Goal: Book appointment/travel/reservation

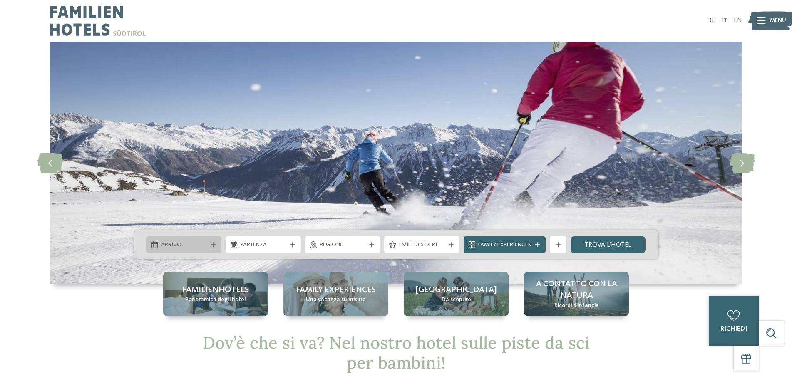
click at [184, 247] on span "Arrivo" at bounding box center [184, 245] width 46 height 8
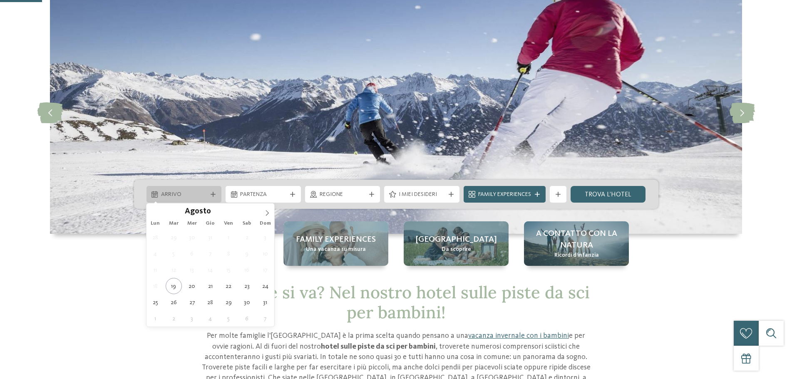
scroll to position [125, 0]
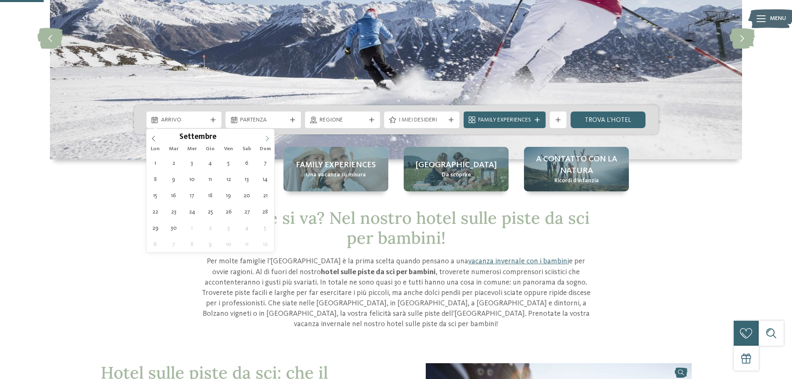
click at [268, 138] on icon at bounding box center [267, 138] width 3 height 5
click at [267, 137] on icon at bounding box center [267, 139] width 6 height 6
type input "****"
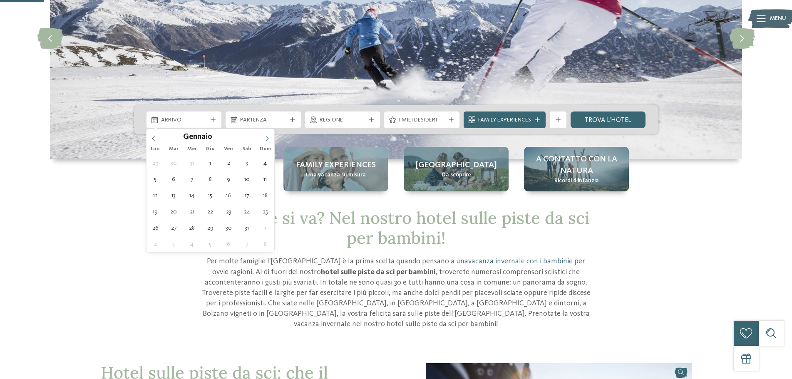
click at [267, 137] on icon at bounding box center [267, 139] width 6 height 6
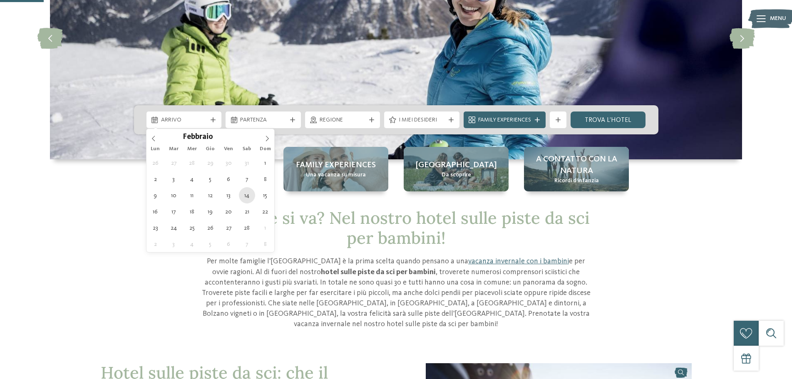
type div "14.02.2026"
type input "****"
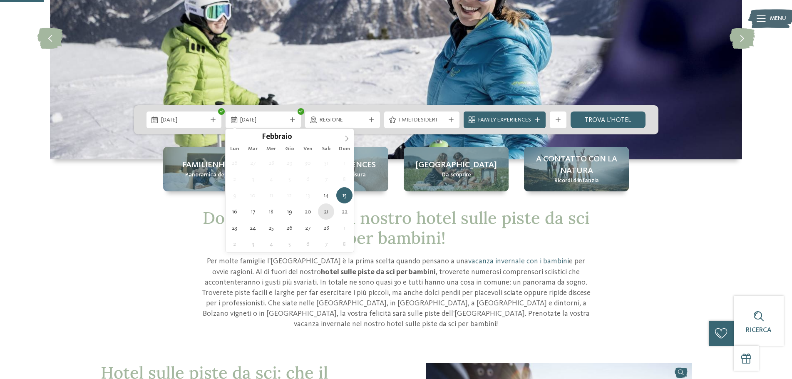
type div "21.02.2026"
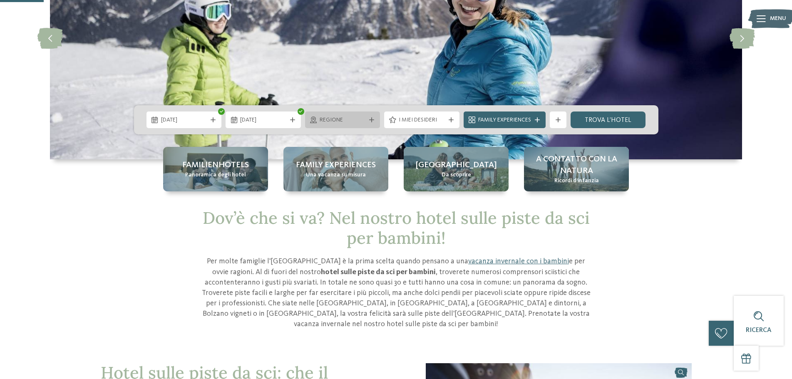
click at [364, 117] on span "Regione" at bounding box center [343, 120] width 46 height 8
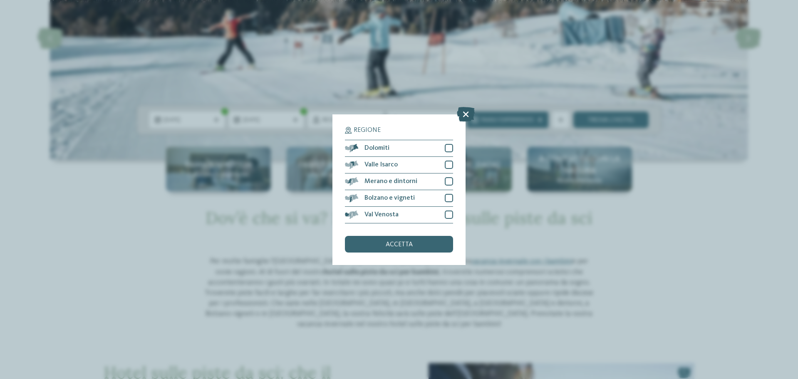
click at [461, 115] on icon at bounding box center [466, 114] width 18 height 15
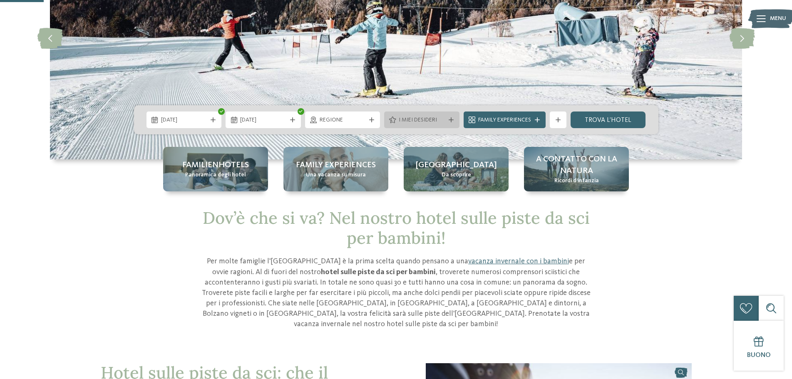
click at [453, 121] on div at bounding box center [451, 119] width 8 height 5
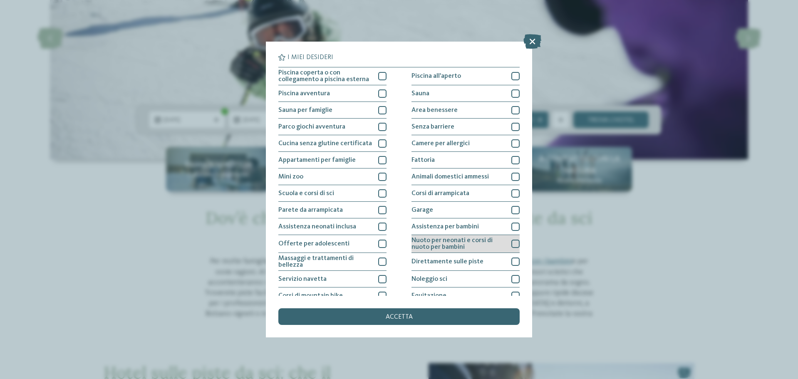
drag, startPoint x: 509, startPoint y: 226, endPoint x: 508, endPoint y: 241, distance: 14.6
click at [511, 227] on div at bounding box center [515, 227] width 8 height 8
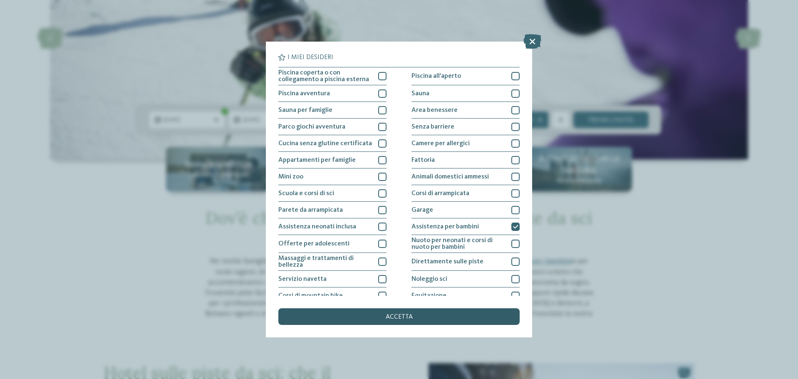
click at [424, 315] on div "accetta" at bounding box center [398, 316] width 241 height 17
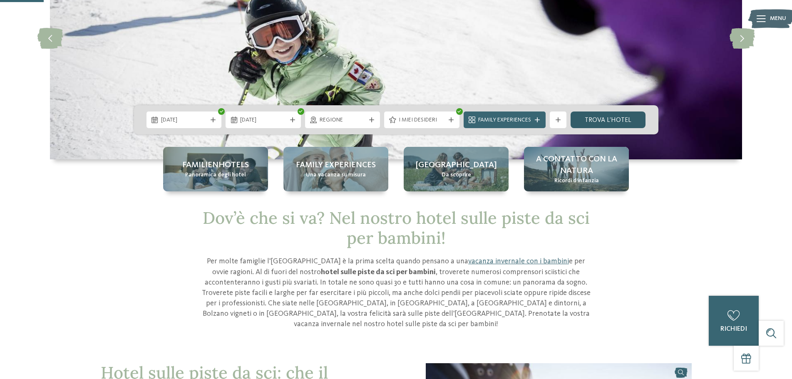
click at [599, 122] on link "trova l’hotel" at bounding box center [607, 120] width 75 height 17
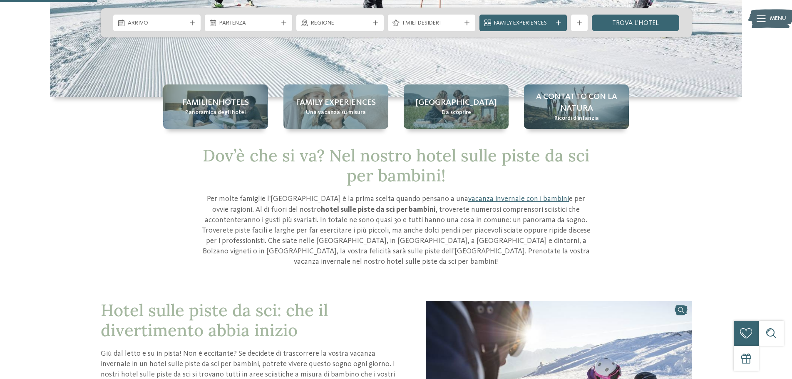
scroll to position [42, 0]
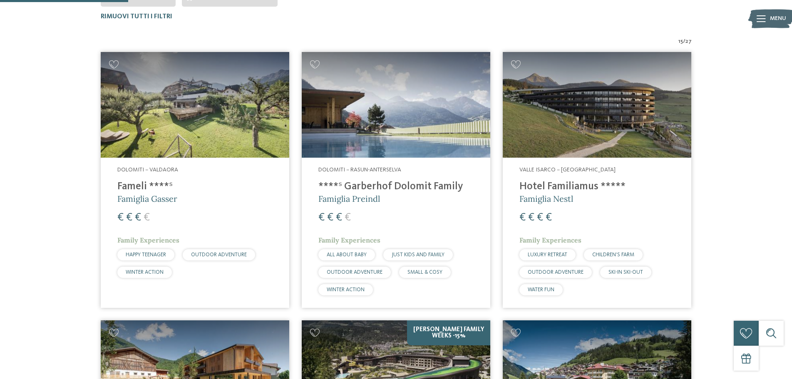
scroll to position [315, 0]
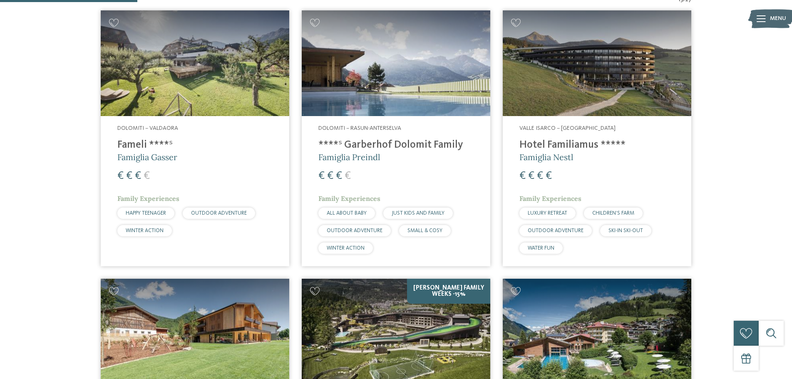
click at [558, 71] on img at bounding box center [597, 63] width 188 height 106
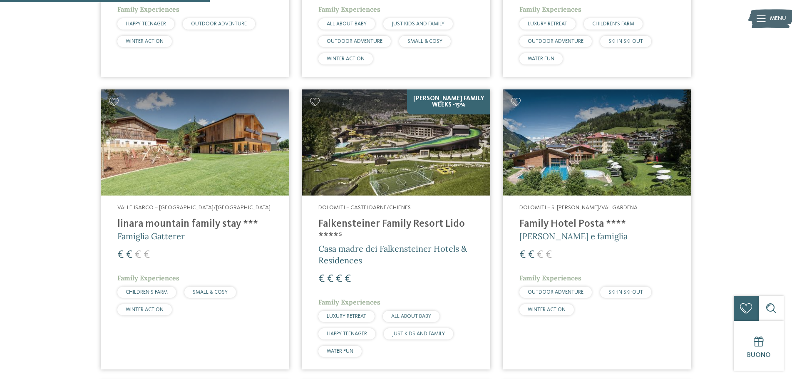
scroll to position [523, 0]
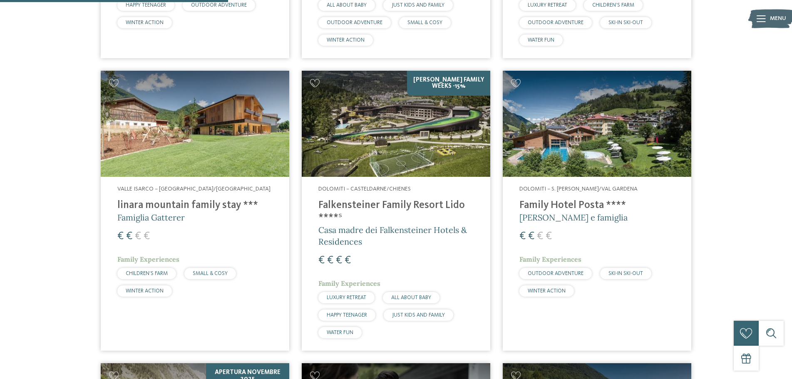
click at [568, 153] on img at bounding box center [597, 124] width 188 height 106
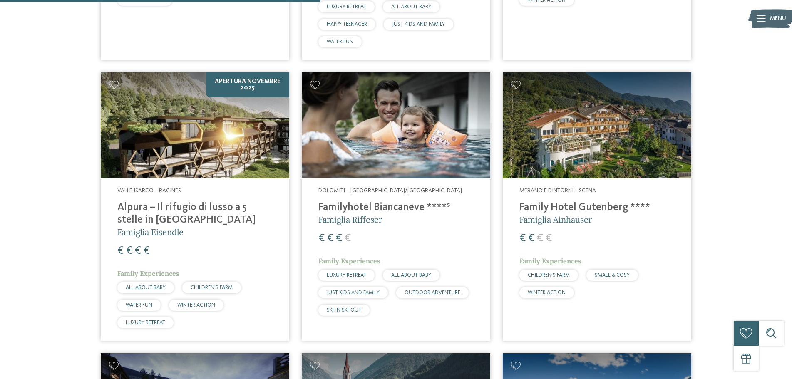
scroll to position [814, 0]
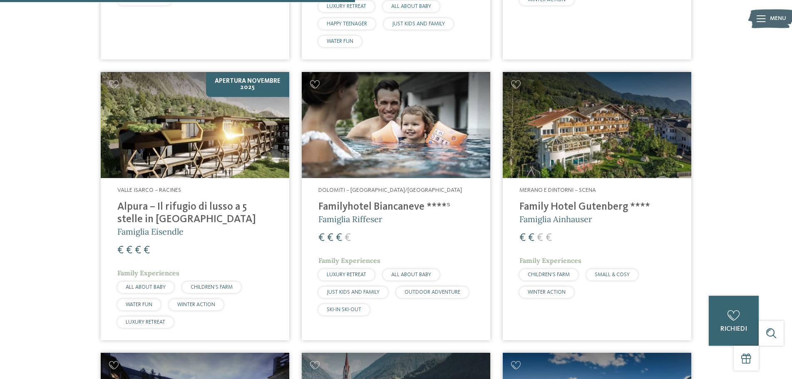
click at [199, 149] on img at bounding box center [195, 125] width 188 height 106
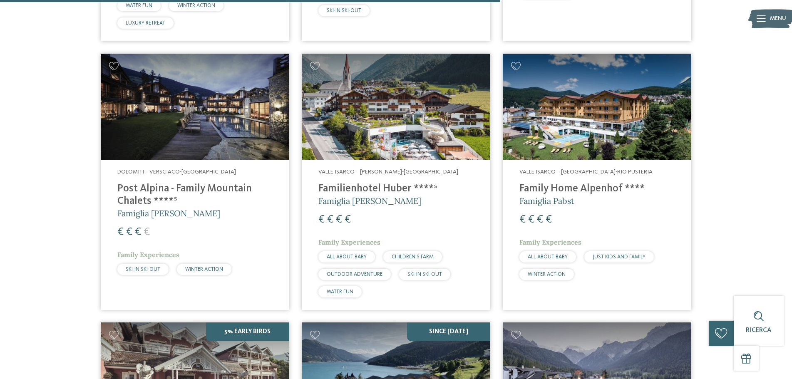
scroll to position [1147, 0]
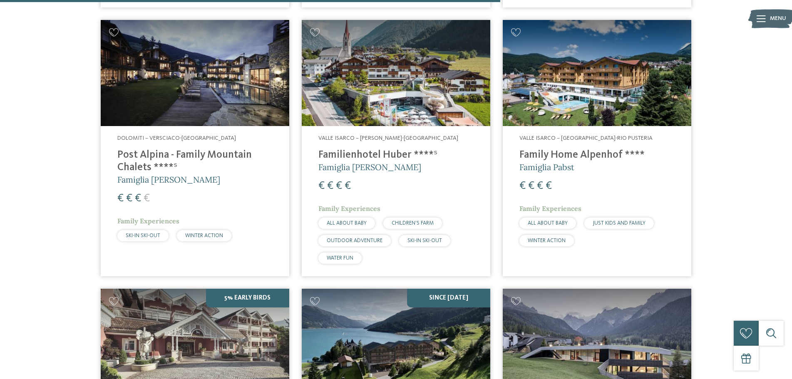
click at [348, 93] on img at bounding box center [396, 73] width 188 height 106
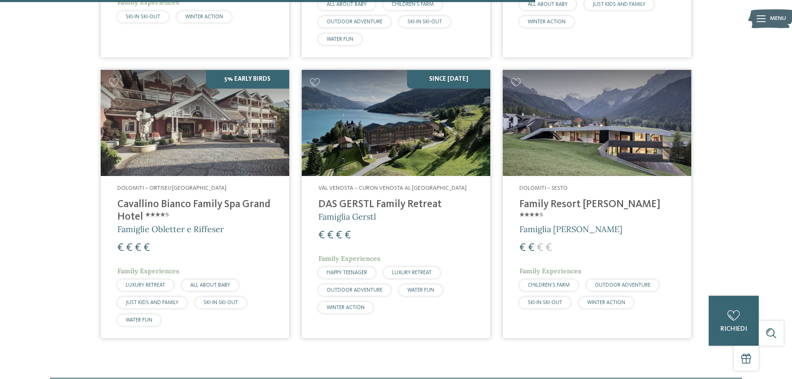
scroll to position [1396, 0]
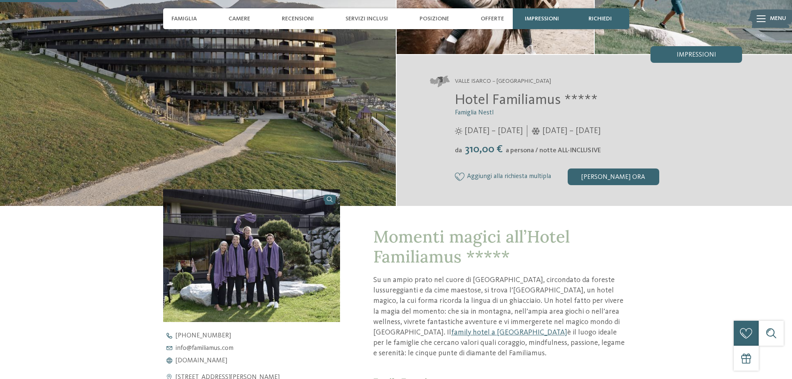
scroll to position [291, 0]
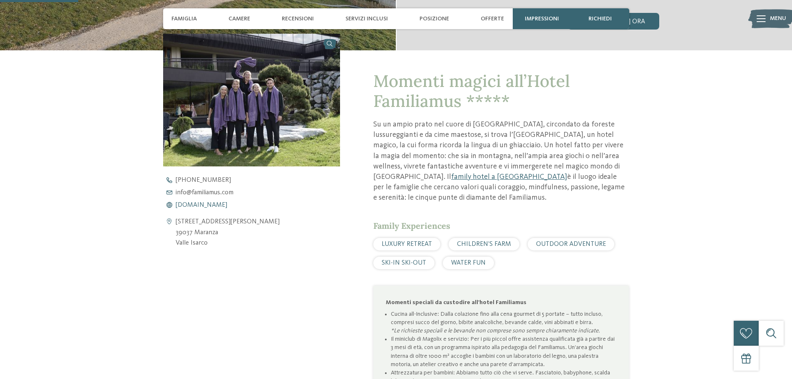
click at [197, 204] on span "www.familiamus.com" at bounding box center [202, 205] width 52 height 7
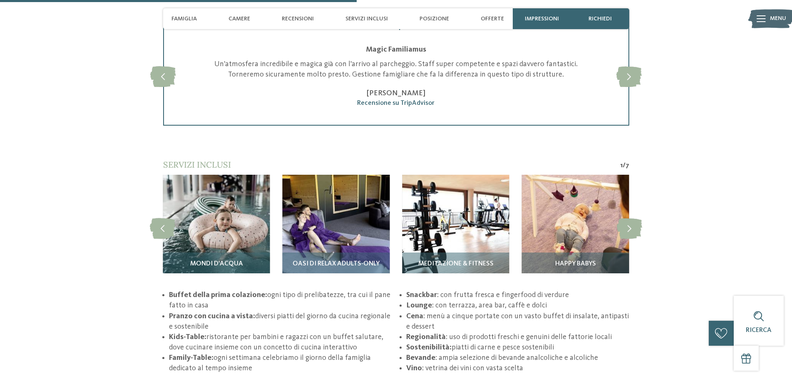
scroll to position [1331, 0]
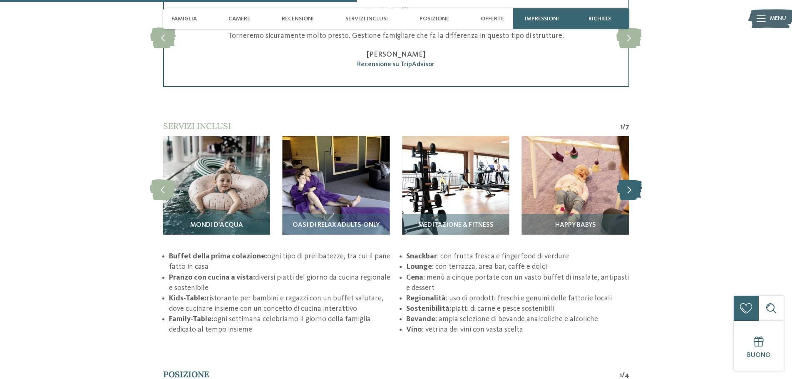
click at [632, 189] on icon at bounding box center [629, 189] width 25 height 21
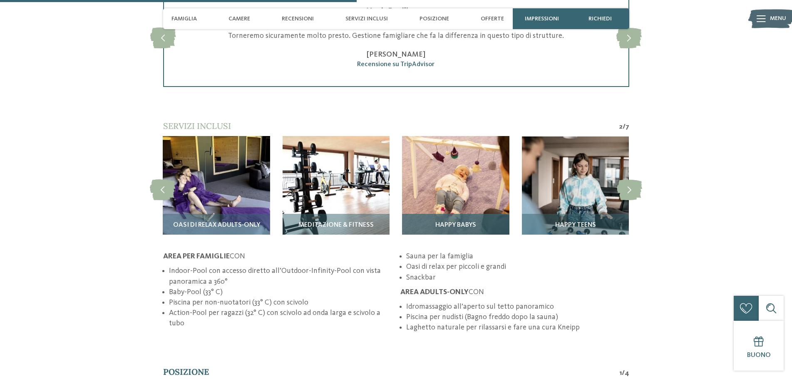
click at [477, 205] on img at bounding box center [455, 189] width 107 height 107
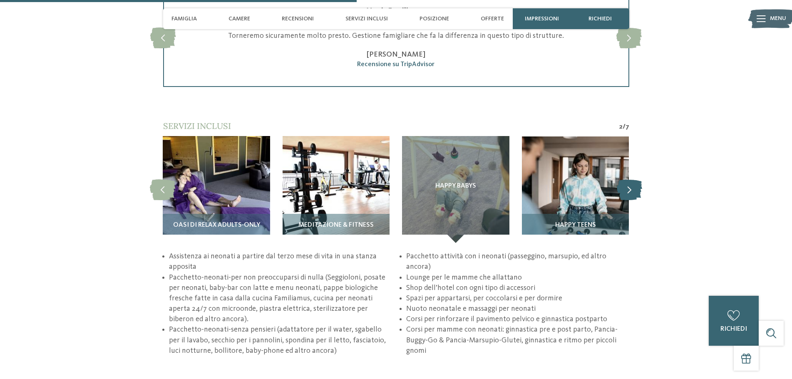
click at [626, 185] on icon at bounding box center [629, 189] width 25 height 21
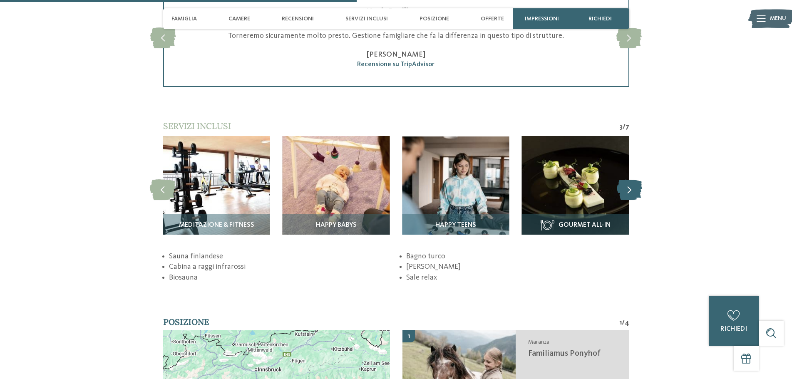
click at [626, 185] on icon at bounding box center [629, 189] width 25 height 21
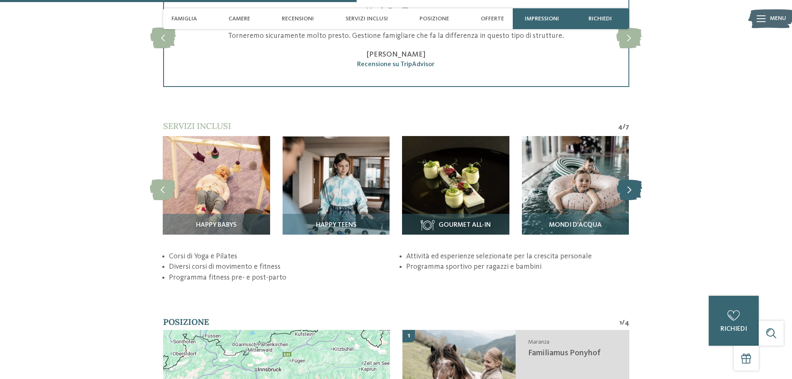
click at [626, 185] on icon at bounding box center [629, 189] width 25 height 21
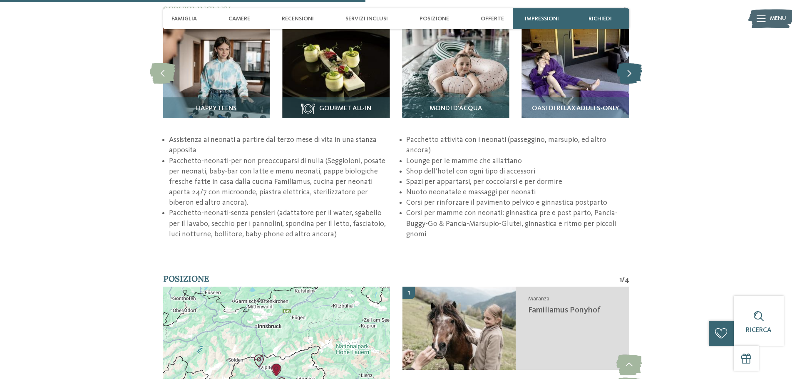
scroll to position [1373, 0]
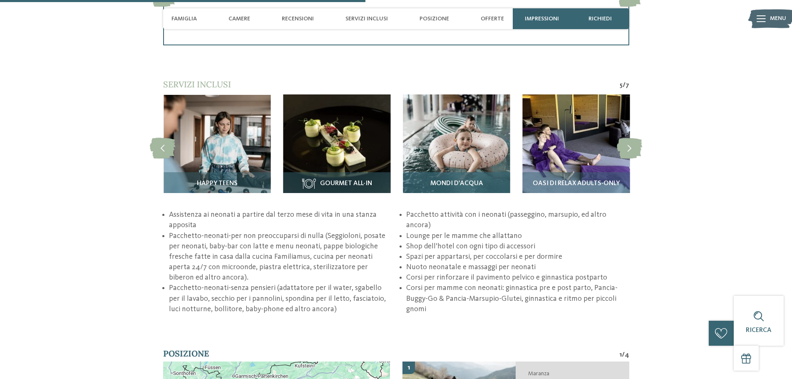
click at [455, 171] on img at bounding box center [456, 147] width 107 height 107
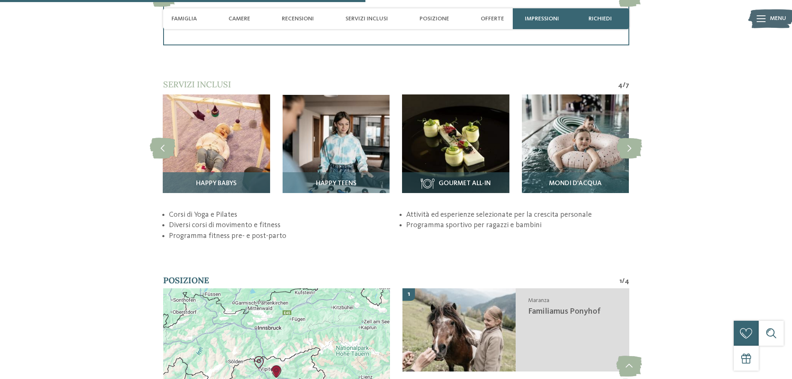
click at [239, 182] on h3 "Happy babys" at bounding box center [216, 183] width 99 height 7
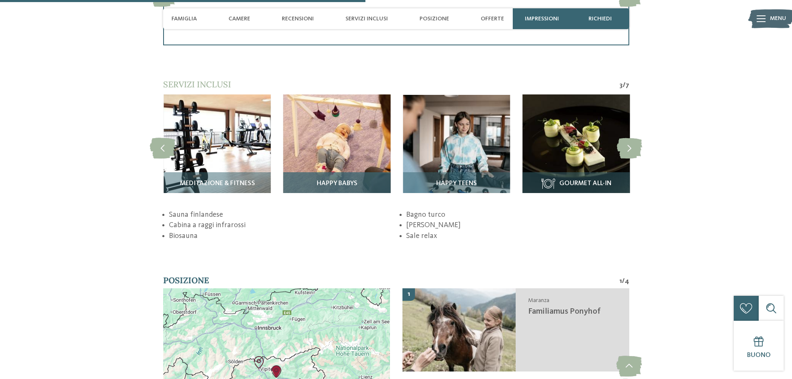
click at [311, 180] on h3 "Happy babys" at bounding box center [337, 183] width 99 height 7
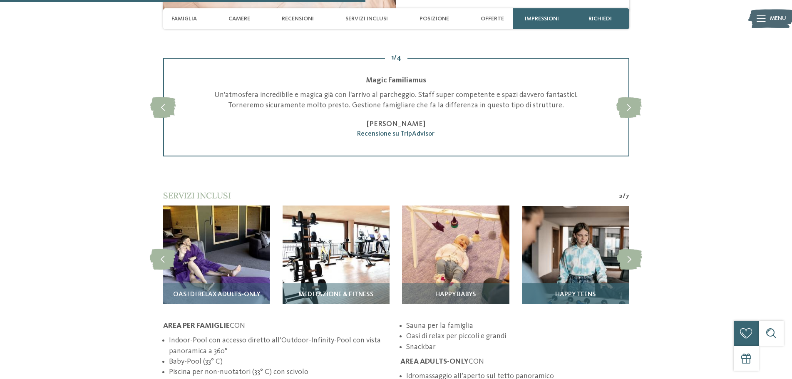
scroll to position [1123, 0]
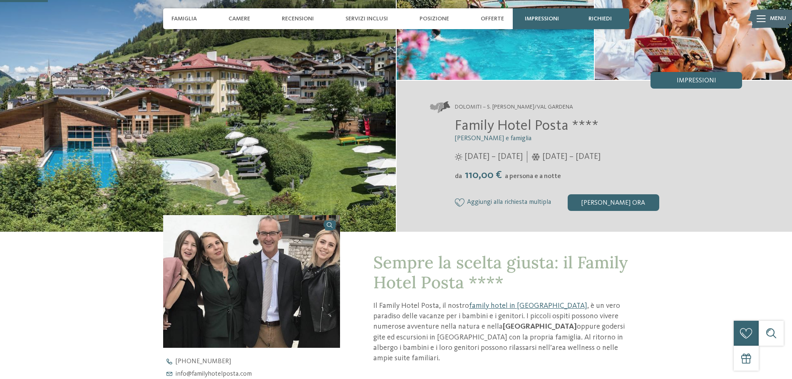
scroll to position [166, 0]
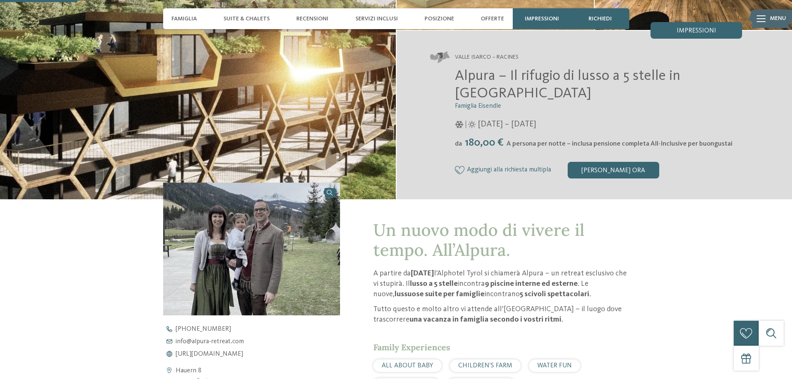
scroll to position [250, 0]
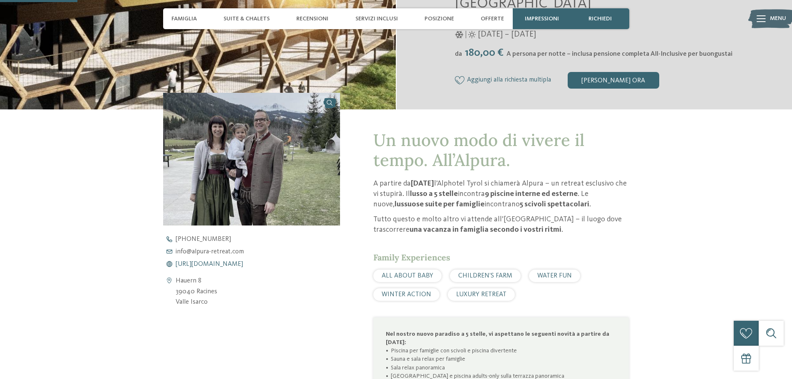
click at [241, 263] on span "[URL][DOMAIN_NAME]" at bounding box center [209, 264] width 67 height 7
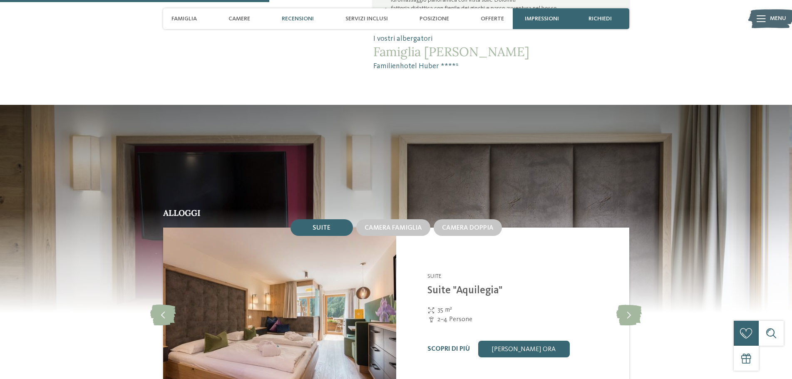
scroll to position [999, 0]
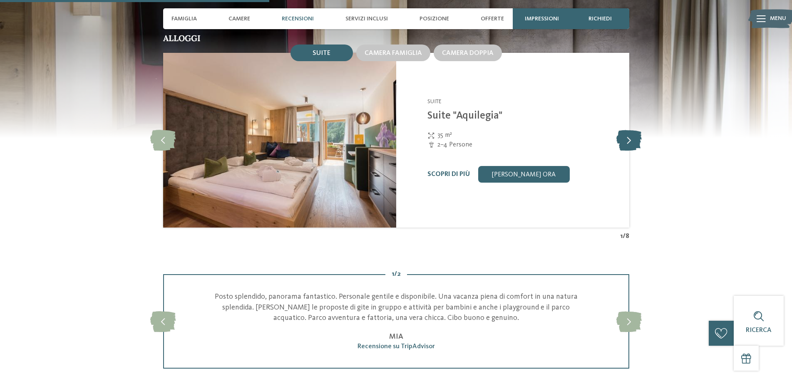
click at [627, 140] on icon at bounding box center [628, 140] width 25 height 21
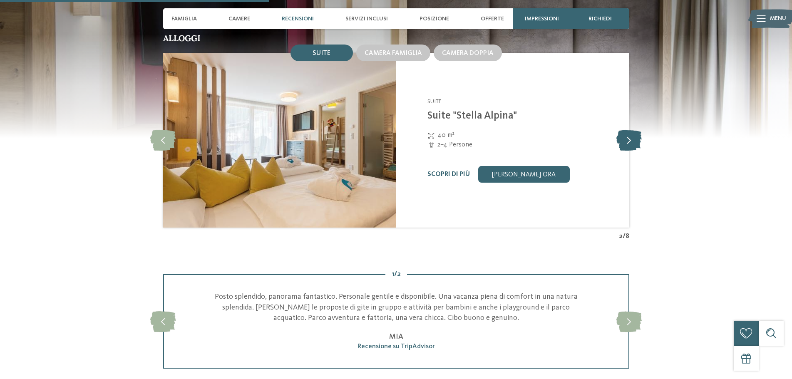
click at [627, 141] on icon at bounding box center [628, 140] width 25 height 21
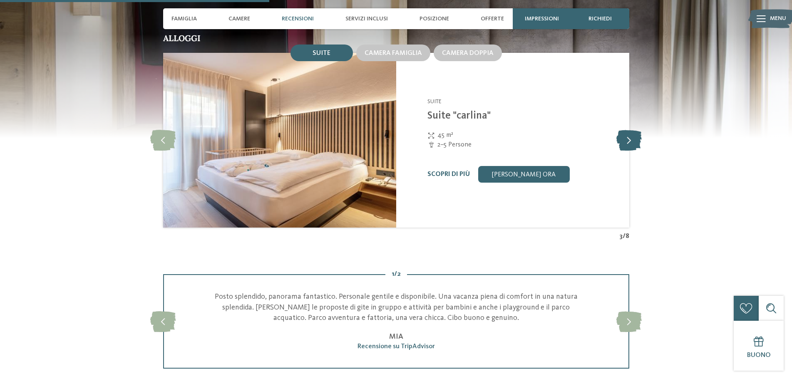
click at [627, 141] on icon at bounding box center [628, 140] width 25 height 21
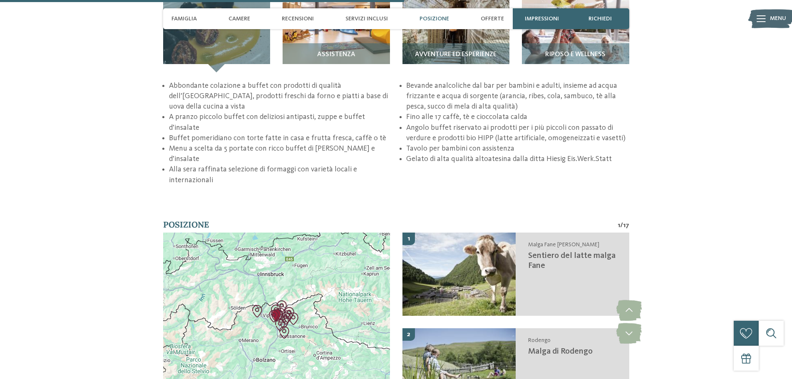
scroll to position [1373, 0]
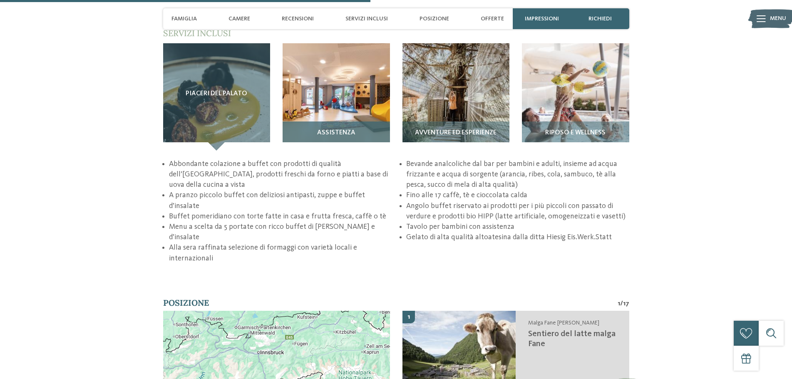
click at [348, 100] on img at bounding box center [336, 96] width 107 height 107
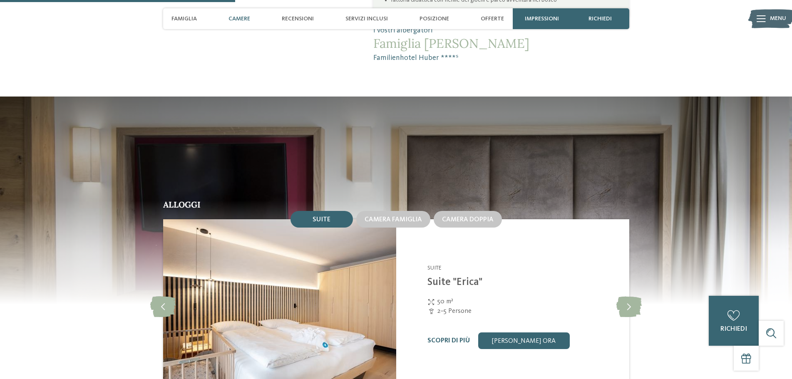
scroll to position [957, 0]
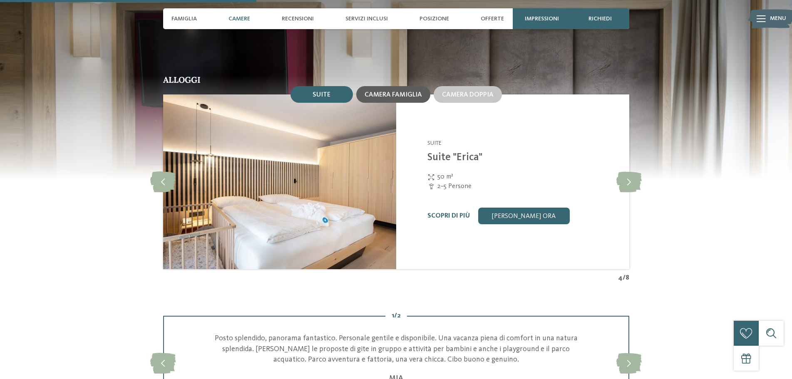
click at [406, 93] on span "Camera famiglia" at bounding box center [392, 95] width 57 height 7
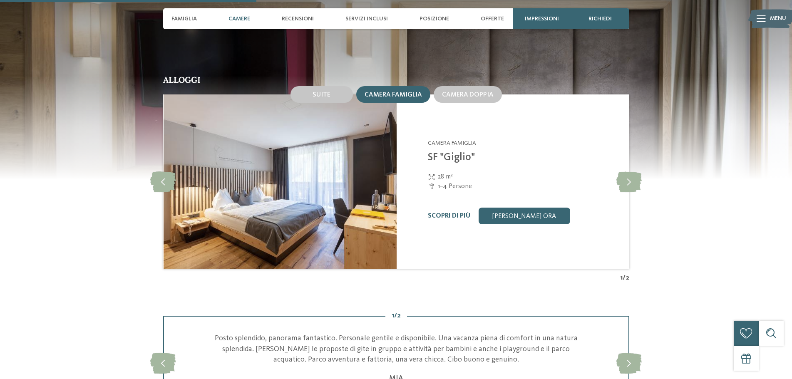
click at [444, 215] on link "Scopri di più" at bounding box center [449, 216] width 42 height 7
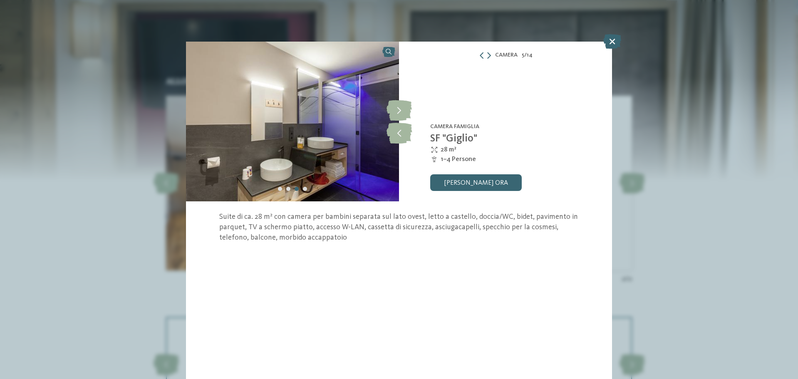
click at [612, 42] on icon at bounding box center [612, 41] width 18 height 15
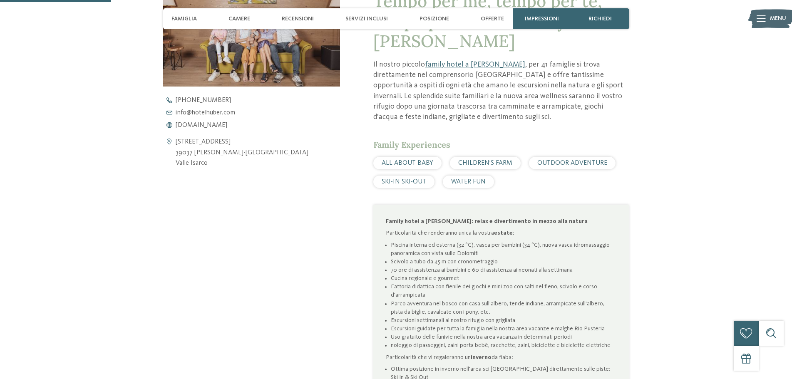
scroll to position [291, 0]
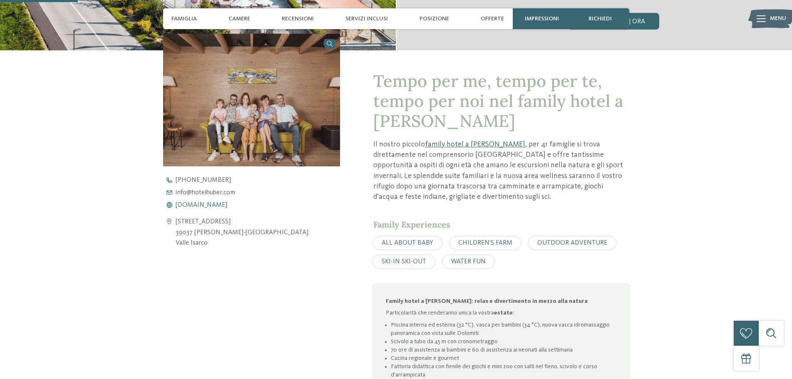
click at [203, 205] on span "[DOMAIN_NAME]" at bounding box center [202, 205] width 52 height 7
